Goal: Transaction & Acquisition: Purchase product/service

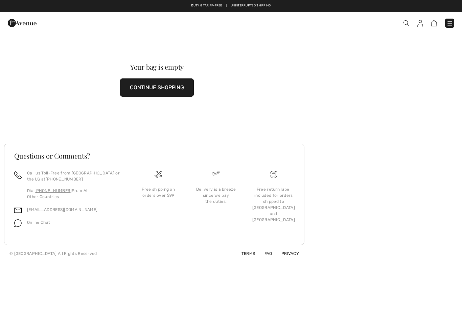
click at [407, 24] on img at bounding box center [407, 23] width 6 height 6
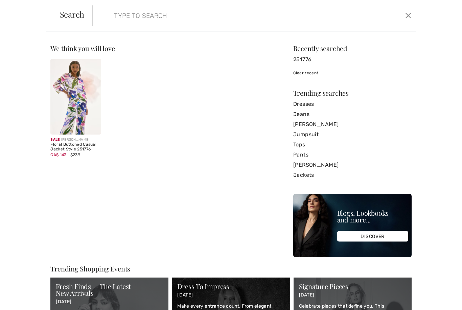
click at [67, 97] on img at bounding box center [75, 97] width 50 height 76
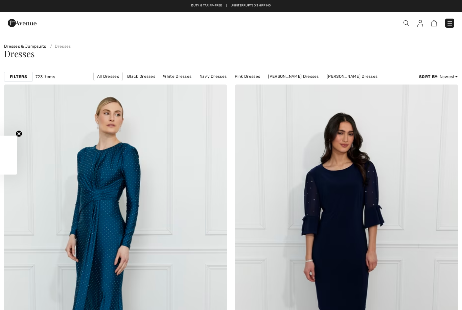
checkbox input "true"
click at [16, 74] on strong "Filters" at bounding box center [18, 77] width 17 height 6
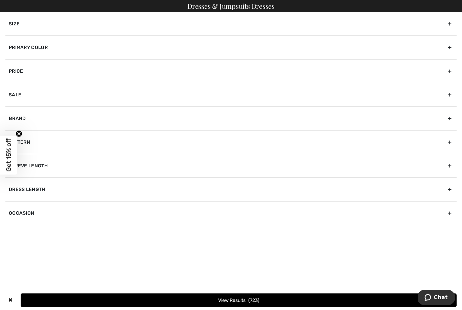
click at [136, 51] on div "Primary Color" at bounding box center [230, 48] width 451 height 24
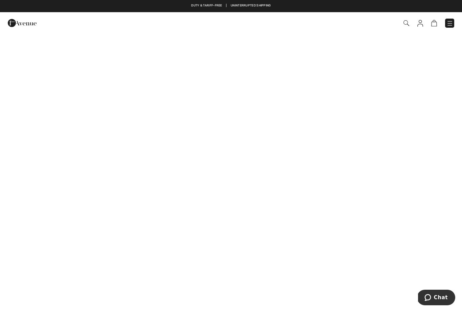
click at [450, 21] on img at bounding box center [450, 23] width 7 height 7
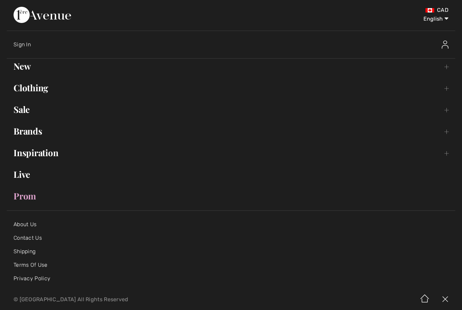
click at [36, 86] on link "Clothing Toggle submenu" at bounding box center [231, 88] width 449 height 15
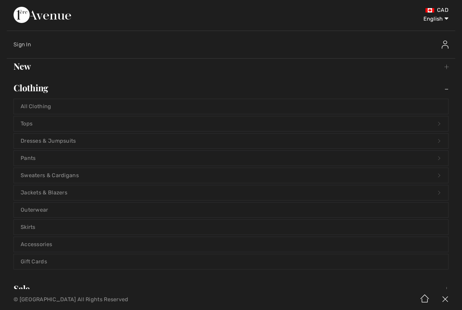
click at [28, 159] on link "Pants Open submenu" at bounding box center [231, 158] width 434 height 15
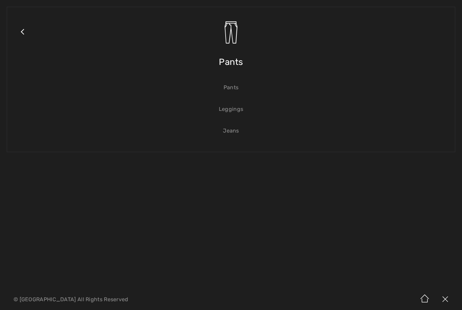
click at [227, 63] on span "Pants" at bounding box center [231, 62] width 24 height 24
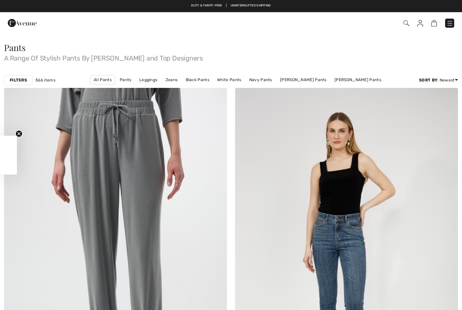
checkbox input "true"
click at [15, 76] on div "Filters" at bounding box center [18, 80] width 29 height 10
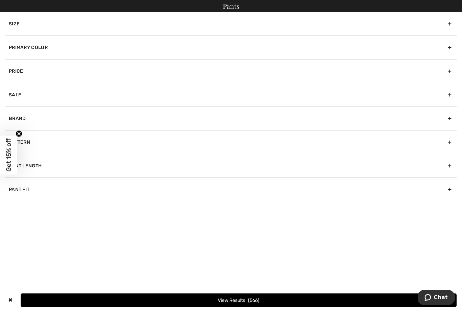
click at [26, 47] on div "Primary Color" at bounding box center [230, 48] width 451 height 24
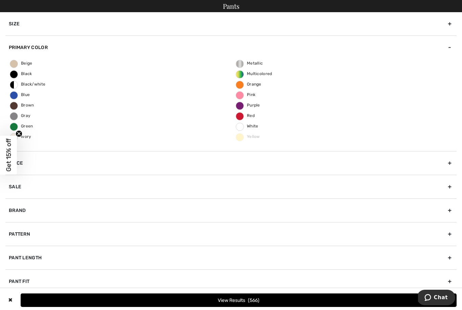
click at [253, 107] on span "Purple" at bounding box center [248, 105] width 24 height 5
click at [0, 0] on input "Purple" at bounding box center [0, 0] width 0 height 0
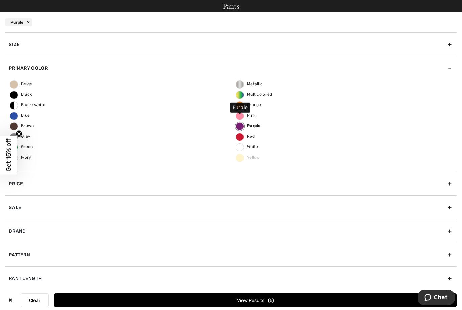
click at [298, 299] on button "View Results 5" at bounding box center [255, 301] width 403 height 14
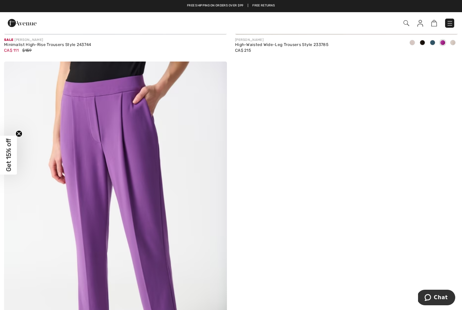
scroll to position [726, 0]
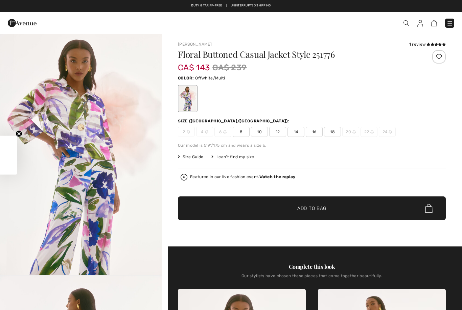
checkbox input "true"
